Goal: Information Seeking & Learning: Learn about a topic

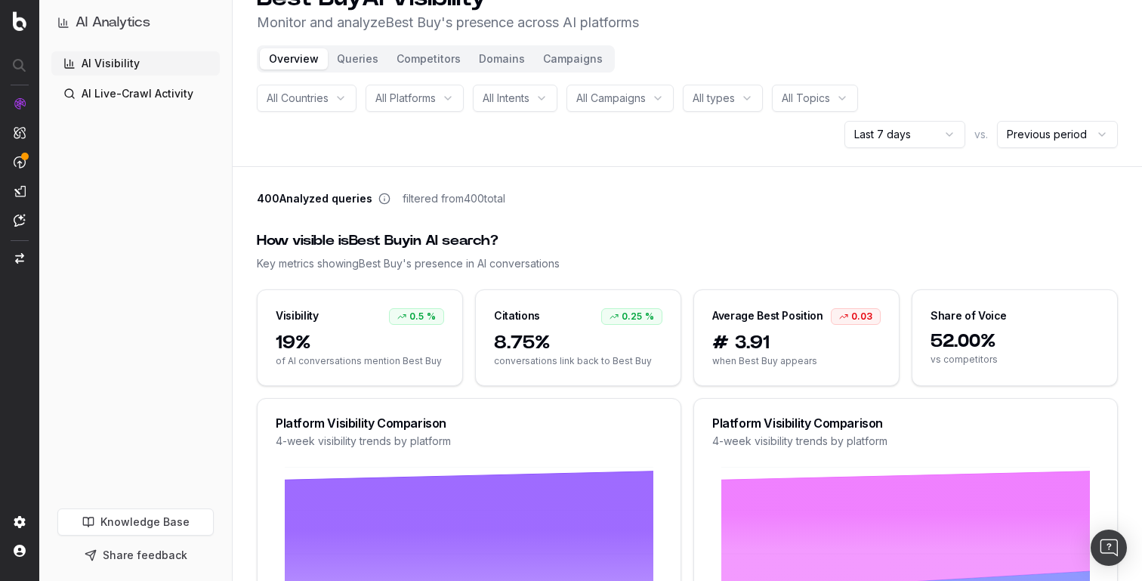
scroll to position [31, 0]
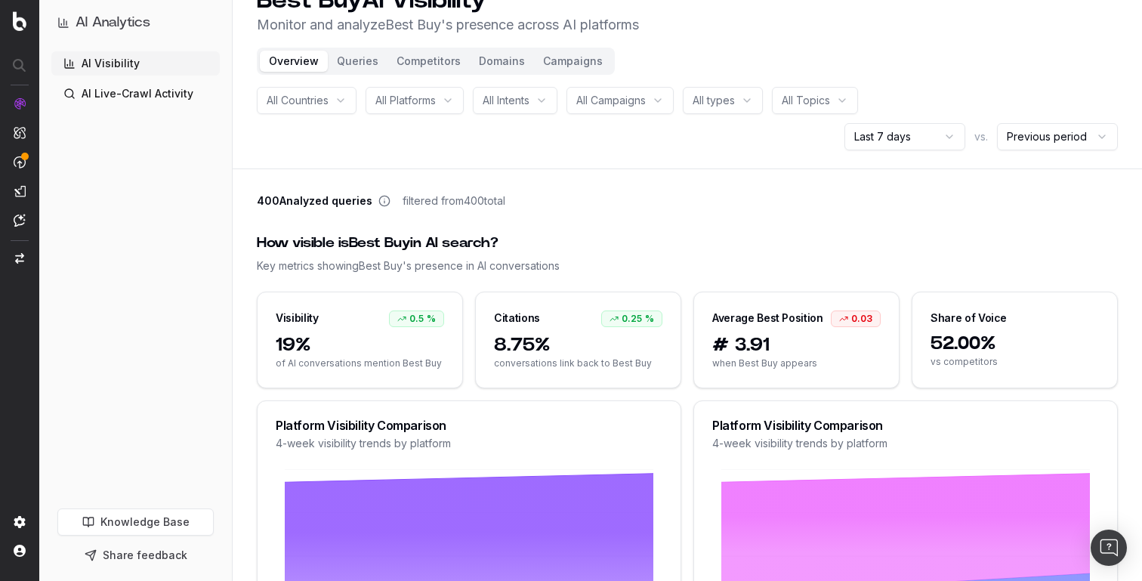
click at [369, 59] on button "Queries" at bounding box center [358, 61] width 60 height 21
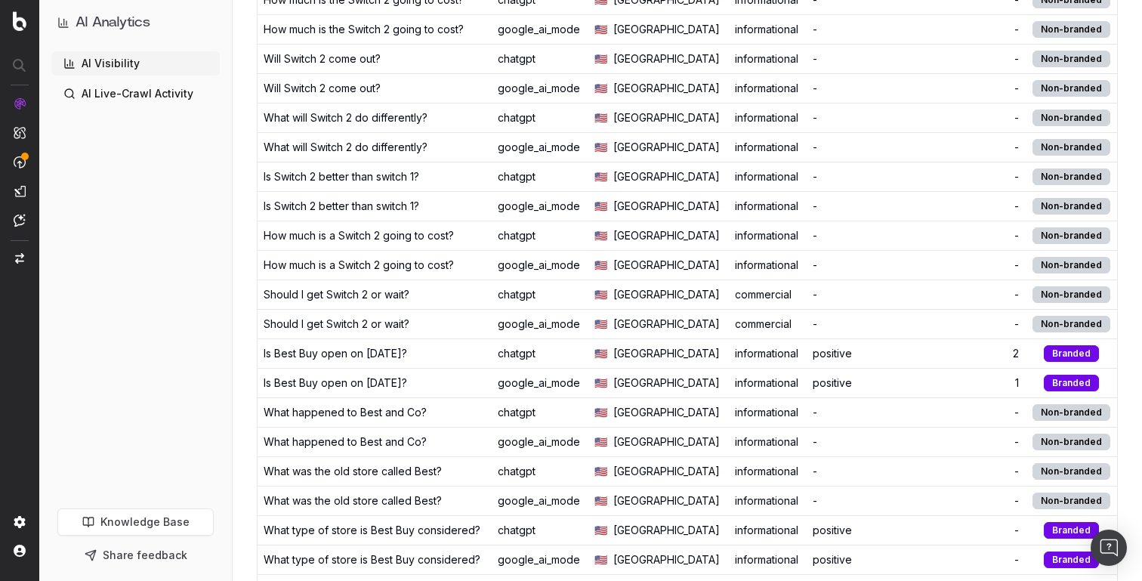
scroll to position [406, 0]
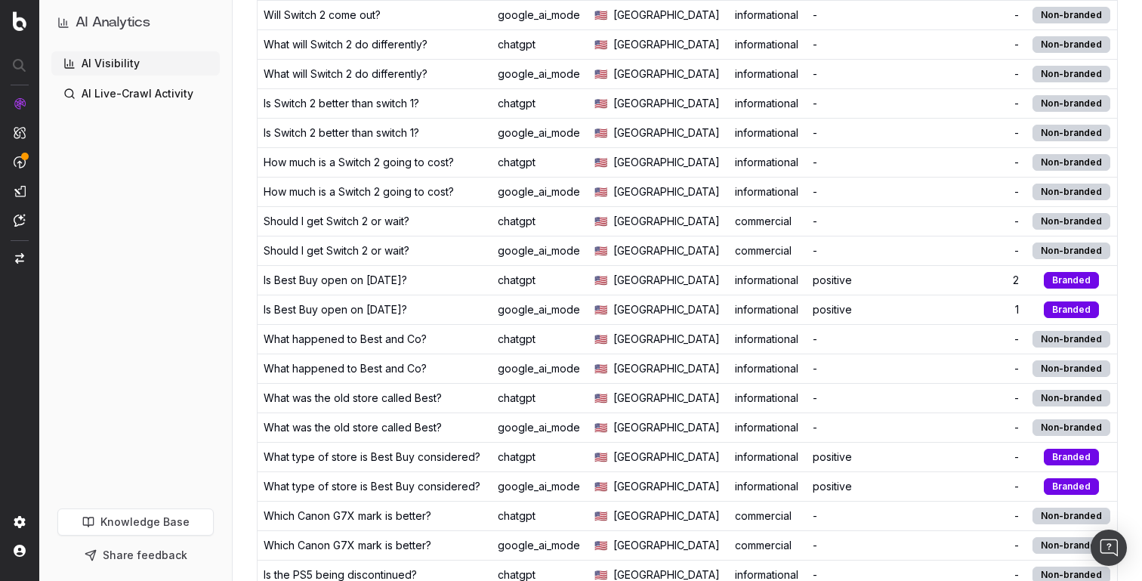
click at [840, 276] on div "positive" at bounding box center [857, 280] width 89 height 15
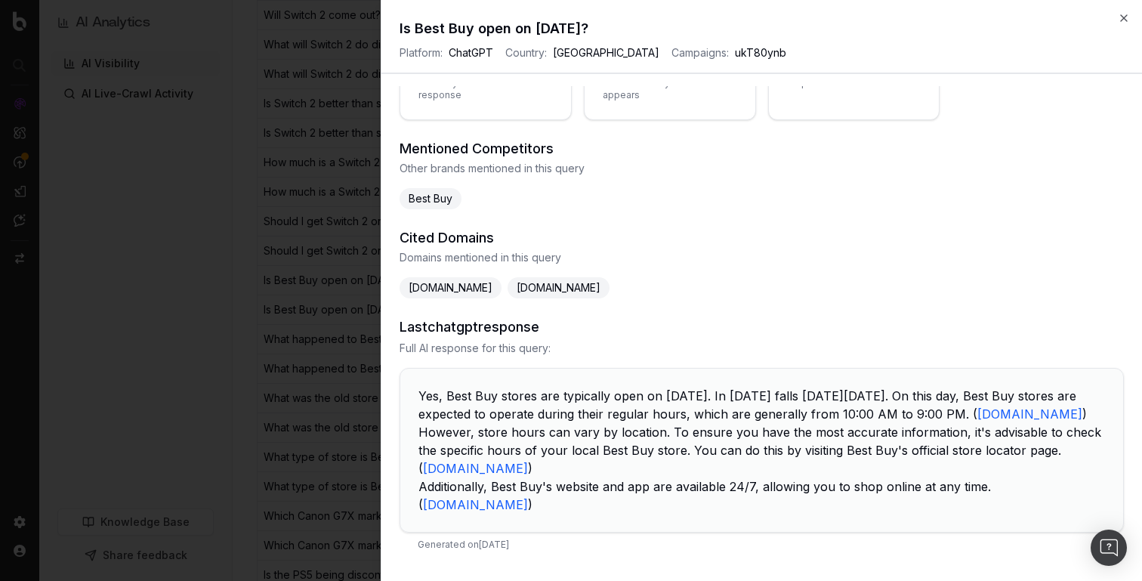
scroll to position [0, 0]
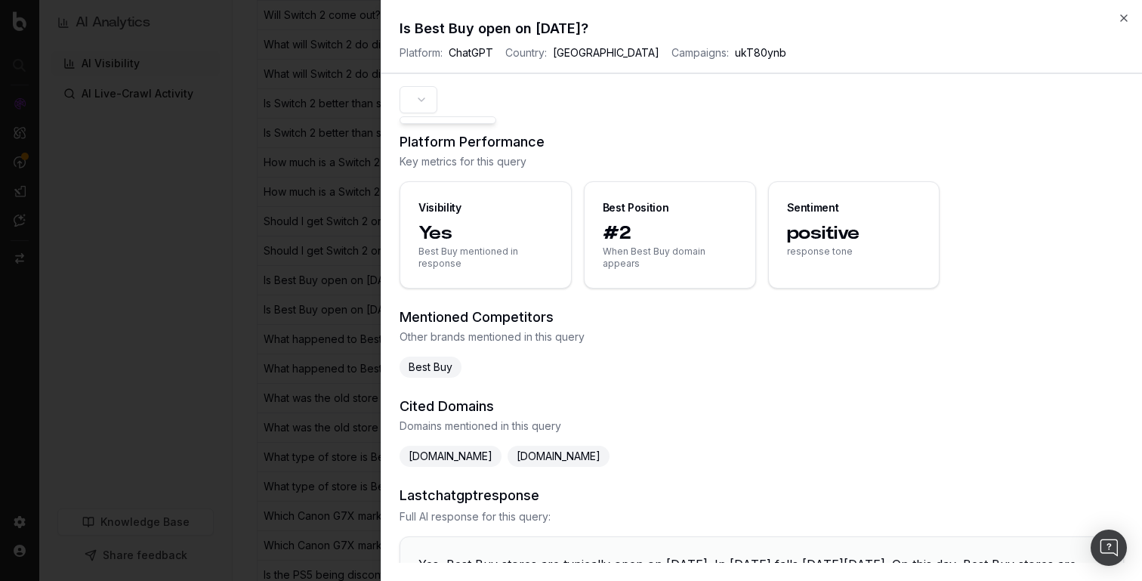
click at [424, 97] on button "button" at bounding box center [418, 99] width 38 height 27
click at [584, 91] on section at bounding box center [761, 99] width 724 height 27
click at [1125, 13] on icon "button" at bounding box center [1124, 18] width 12 height 12
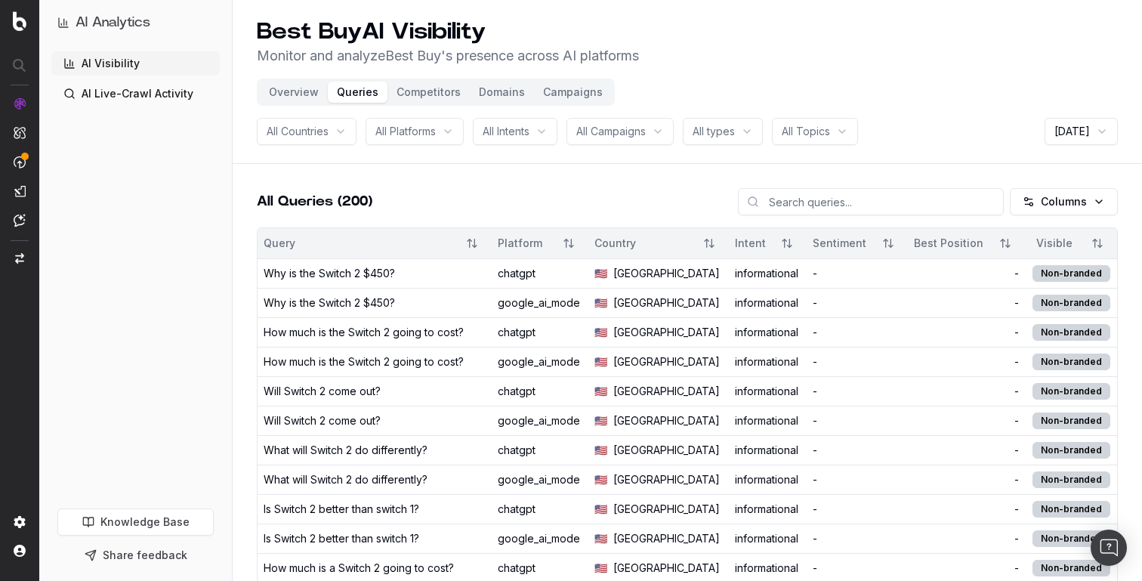
click at [404, 94] on button "Competitors" at bounding box center [428, 92] width 82 height 21
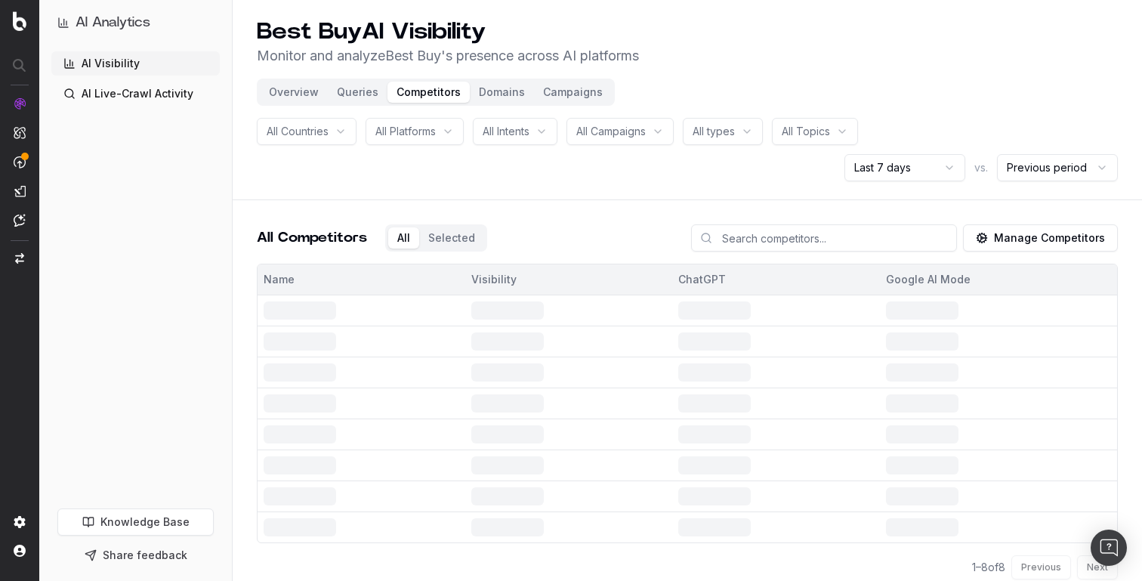
click at [313, 94] on button "Overview" at bounding box center [294, 92] width 68 height 21
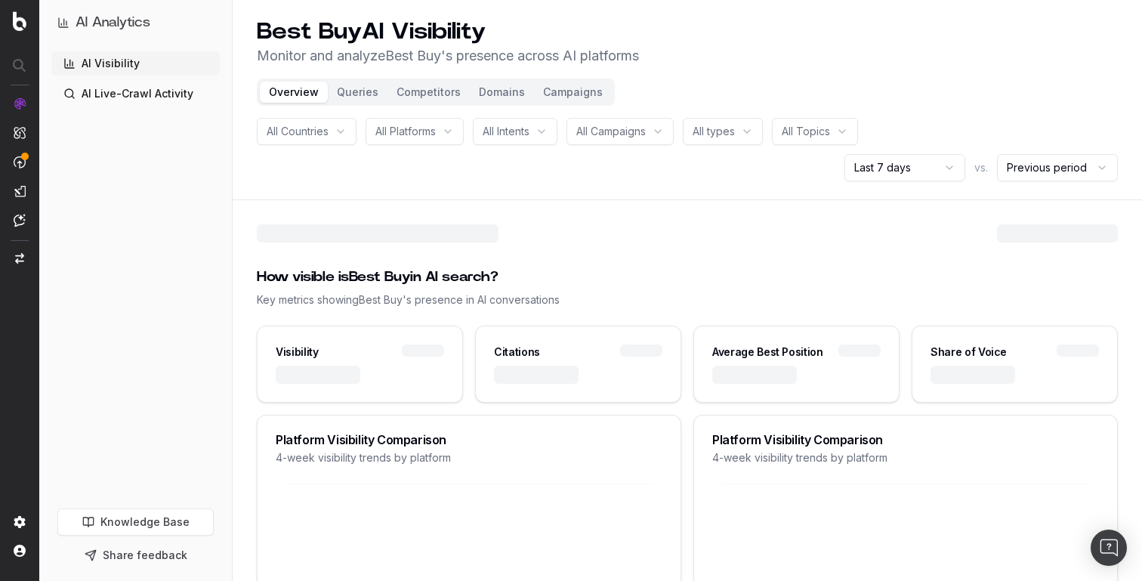
click at [416, 91] on button "Competitors" at bounding box center [428, 92] width 82 height 21
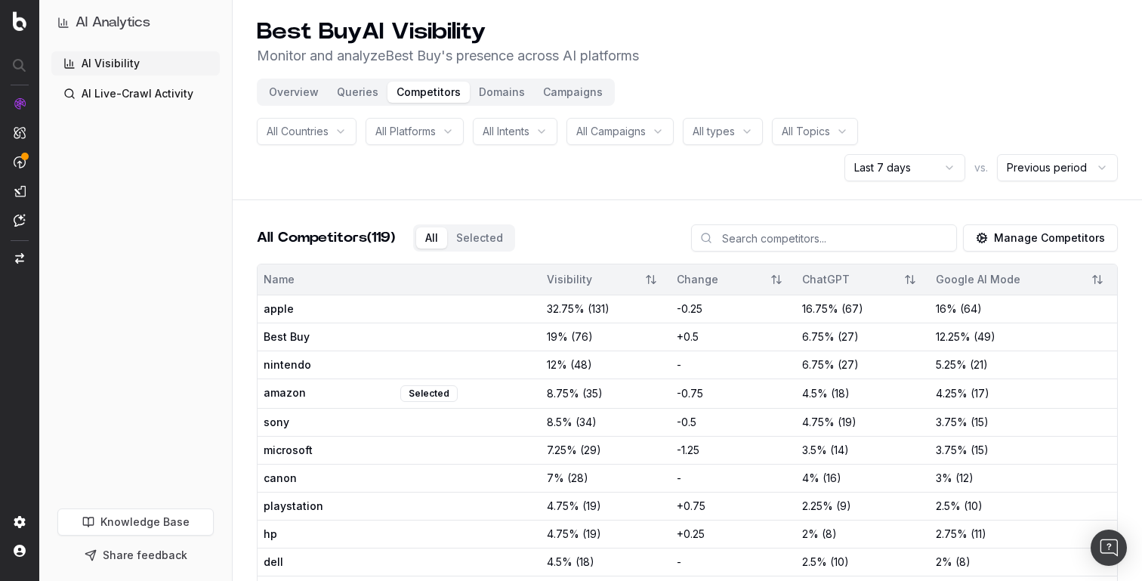
click at [392, 311] on span "apple" at bounding box center [331, 308] width 134 height 15
click at [285, 366] on span "nintendo" at bounding box center [331, 364] width 134 height 15
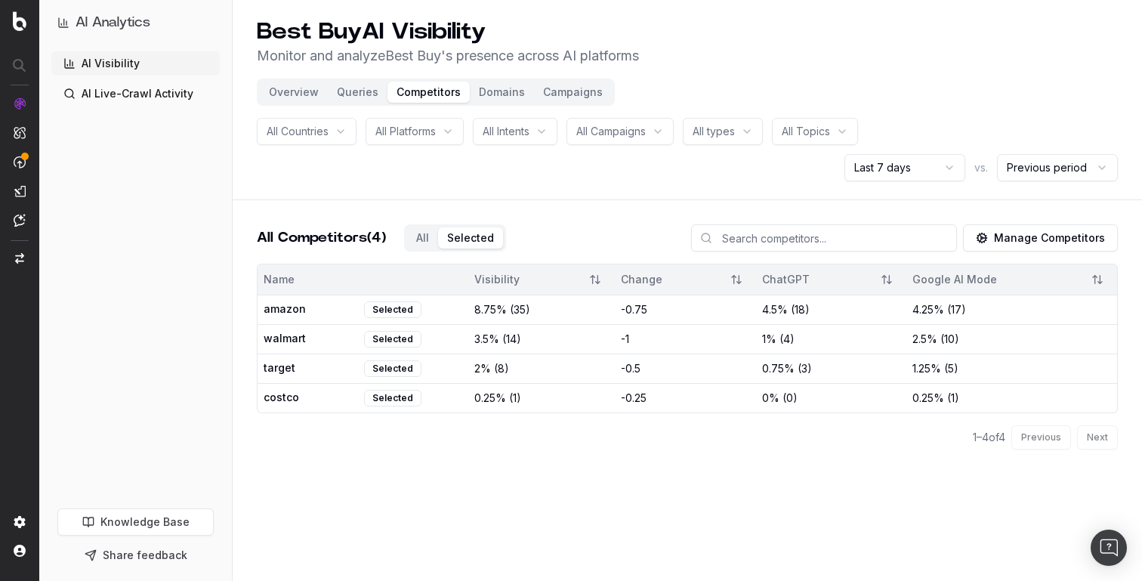
click at [471, 168] on div "Best Buy AI Visibility Monitor and analyze Best Buy 's presence across AI platf…" at bounding box center [687, 254] width 909 height 508
click at [427, 231] on button "All" at bounding box center [422, 237] width 31 height 21
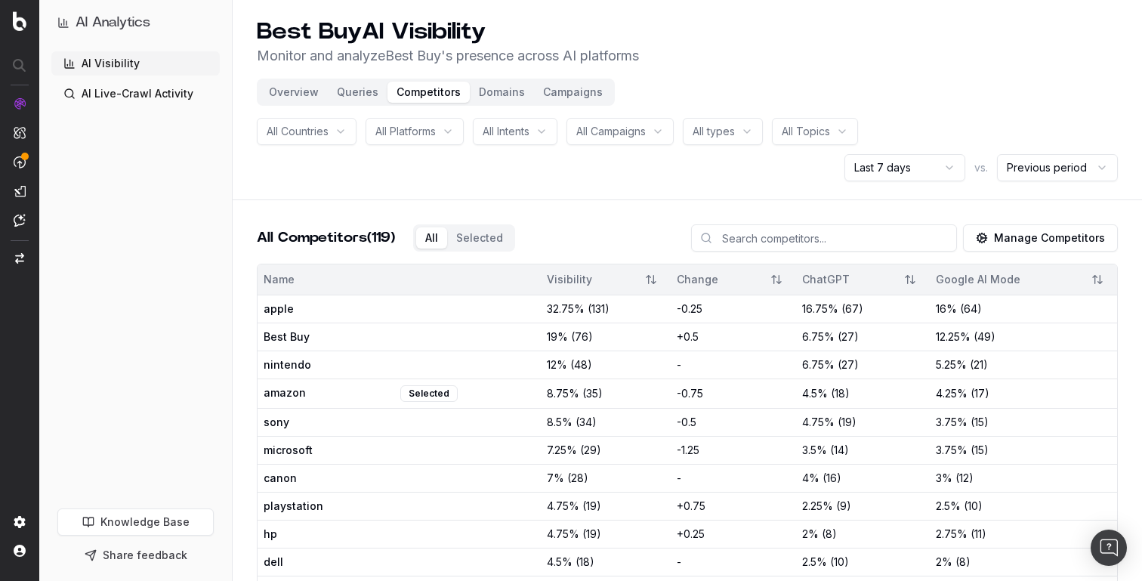
click at [299, 84] on button "Overview" at bounding box center [294, 92] width 68 height 21
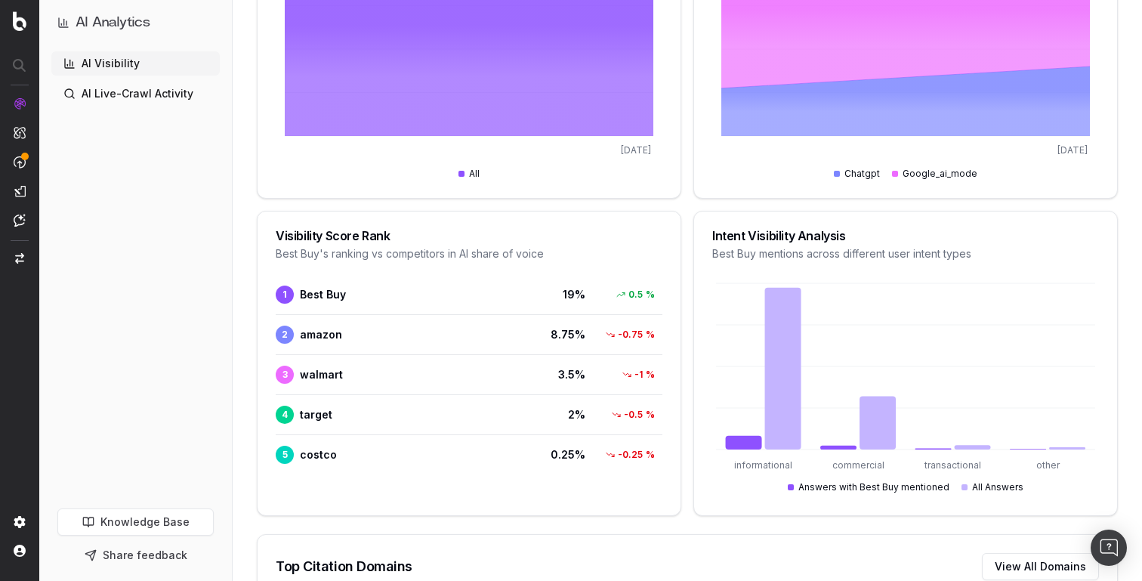
scroll to position [538, 0]
